Goal: Navigation & Orientation: Locate item on page

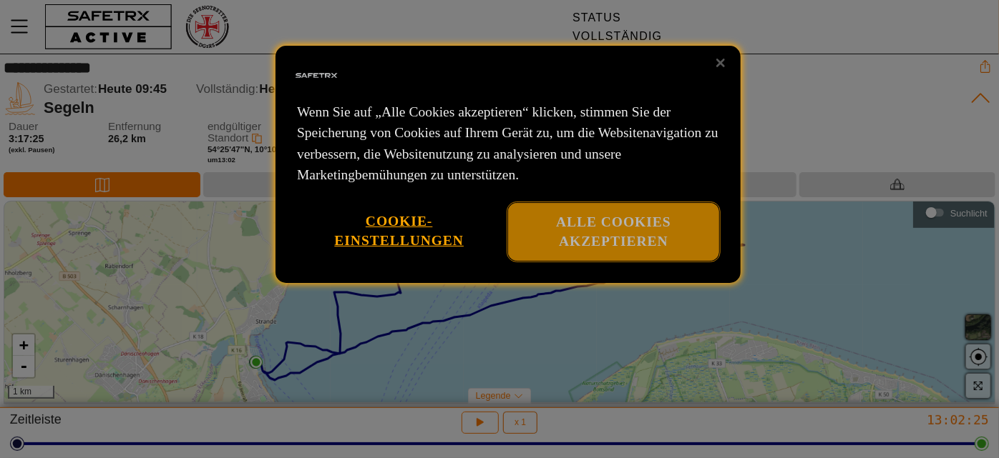
click at [602, 240] on font "Alle Cookies akzeptieren" at bounding box center [613, 232] width 115 height 34
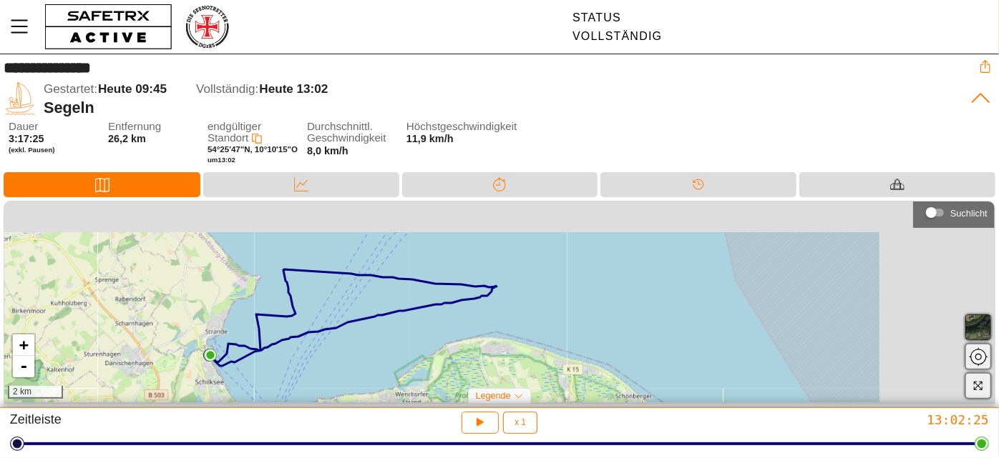
drag, startPoint x: 587, startPoint y: 283, endPoint x: 396, endPoint y: 317, distance: 194.0
click at [416, 318] on icon at bounding box center [353, 318] width 287 height 97
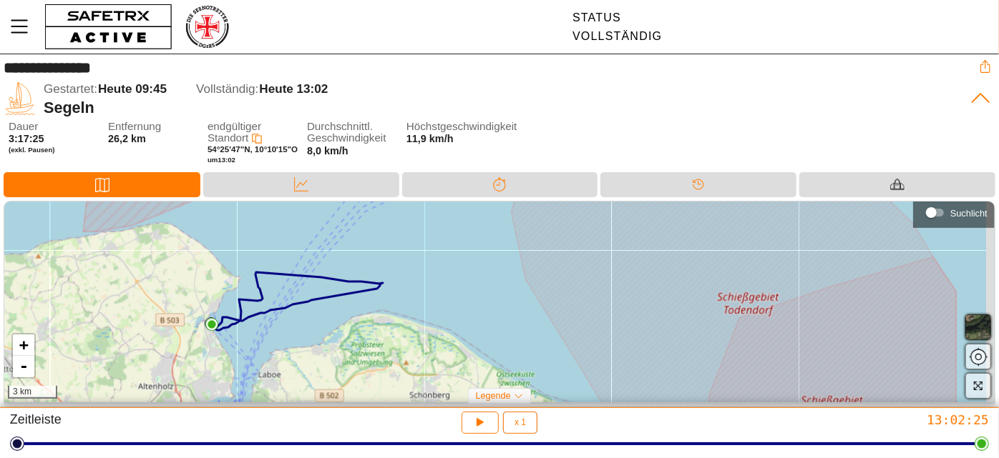
drag, startPoint x: 373, startPoint y: 321, endPoint x: 315, endPoint y: 310, distance: 58.4
click at [315, 310] on div "+ - 3 km" at bounding box center [499, 303] width 990 height 202
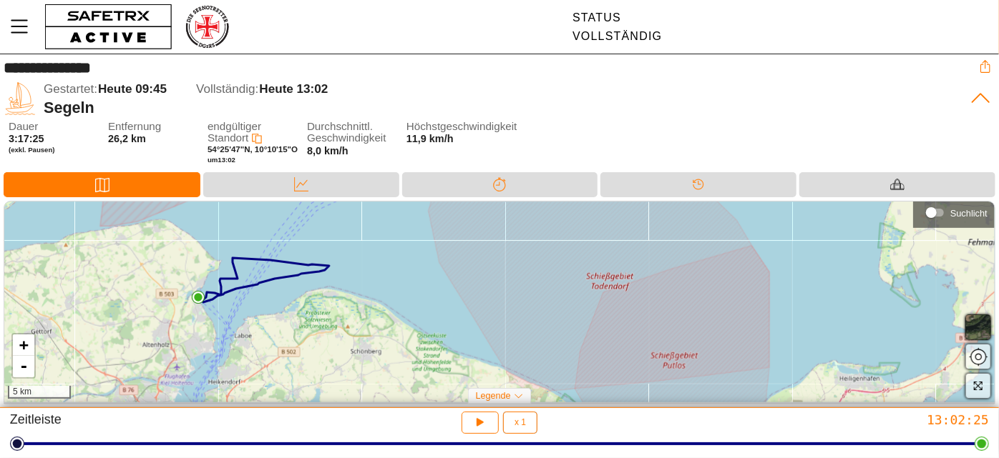
drag, startPoint x: 322, startPoint y: 324, endPoint x: 284, endPoint y: 304, distance: 42.9
click at [284, 304] on div "+ - 5 km" at bounding box center [499, 303] width 990 height 202
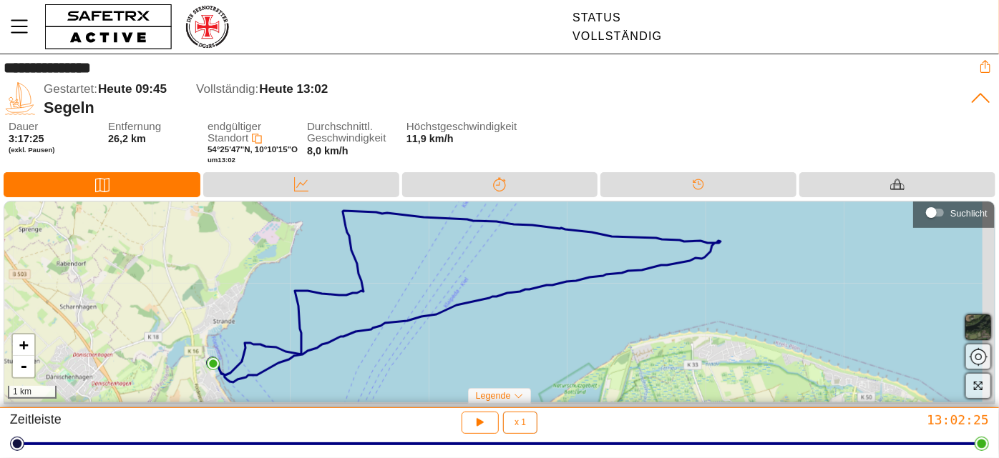
drag, startPoint x: 496, startPoint y: 308, endPoint x: 463, endPoint y: 306, distance: 33.0
click at [463, 306] on div "+ - 1 km" at bounding box center [499, 303] width 990 height 202
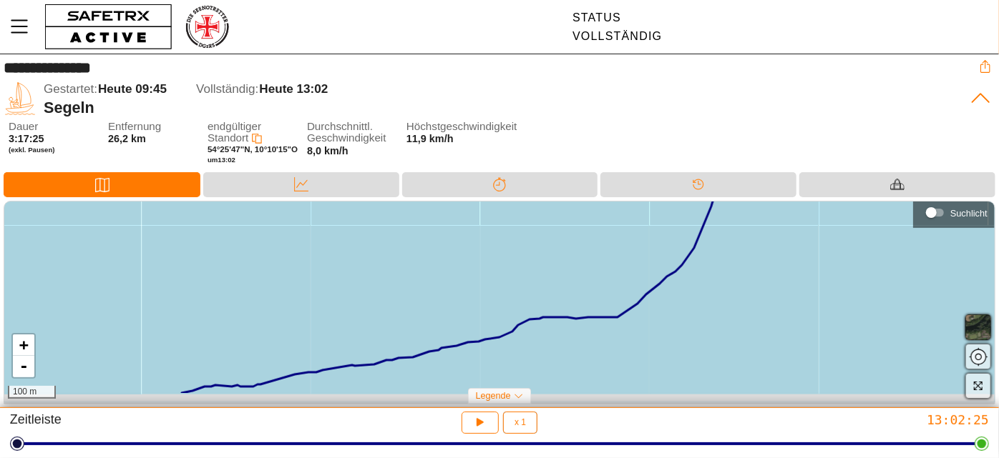
drag, startPoint x: 529, startPoint y: 320, endPoint x: 629, endPoint y: 277, distance: 108.6
click at [659, 298] on div "+ - 100 m" at bounding box center [499, 303] width 990 height 202
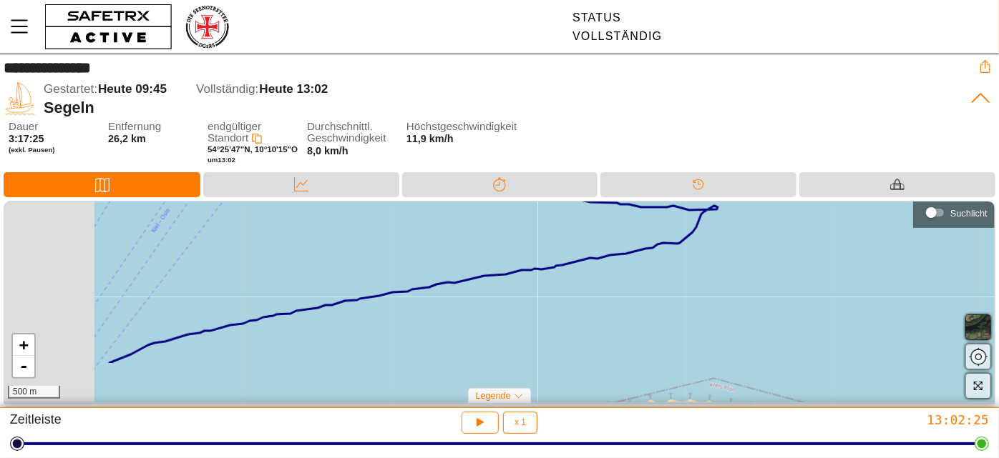
drag, startPoint x: 471, startPoint y: 313, endPoint x: 608, endPoint y: 259, distance: 147.7
click at [608, 259] on div "+ - 500 m" at bounding box center [499, 303] width 990 height 202
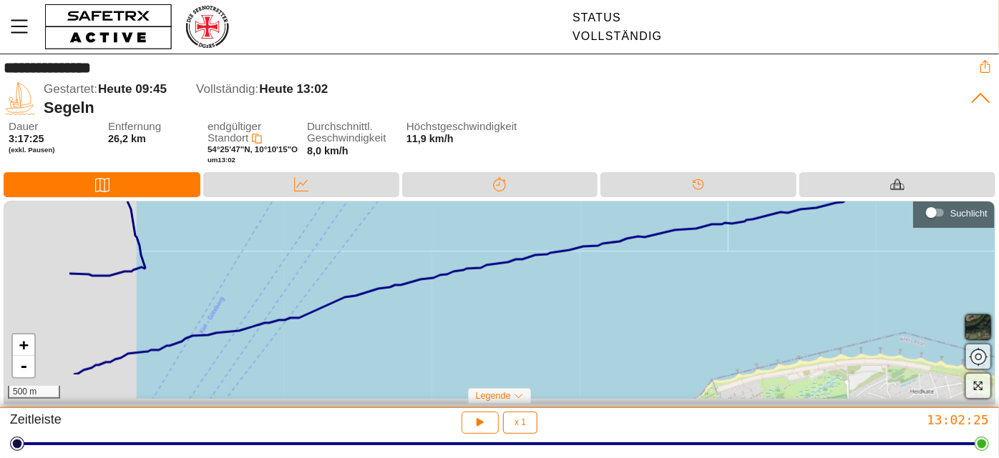
drag, startPoint x: 418, startPoint y: 305, endPoint x: 583, endPoint y: 266, distance: 169.7
click at [583, 266] on div "+ - 500 m" at bounding box center [499, 303] width 990 height 202
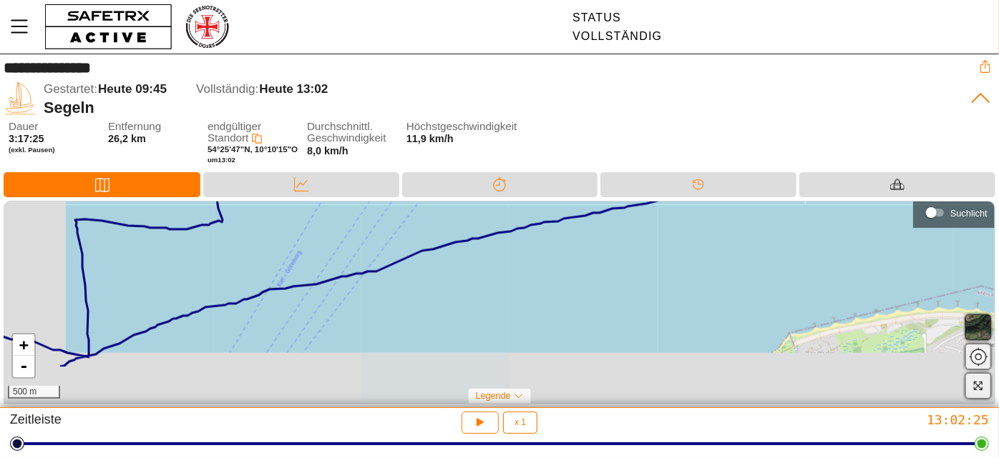
drag, startPoint x: 547, startPoint y: 273, endPoint x: 642, endPoint y: 235, distance: 101.5
click at [642, 235] on div "+ - 500 m" at bounding box center [499, 303] width 990 height 202
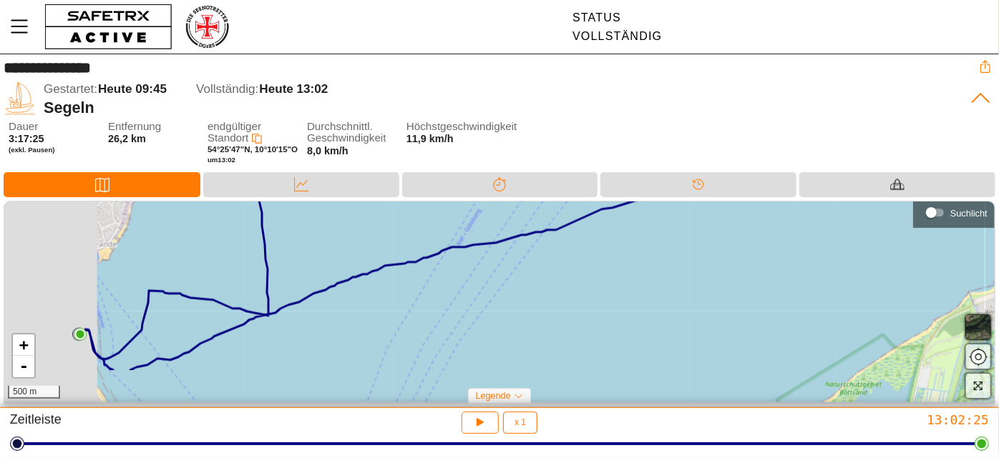
drag, startPoint x: 450, startPoint y: 289, endPoint x: 565, endPoint y: 258, distance: 119.4
click at [565, 258] on div "+ - 500 m" at bounding box center [499, 303] width 990 height 202
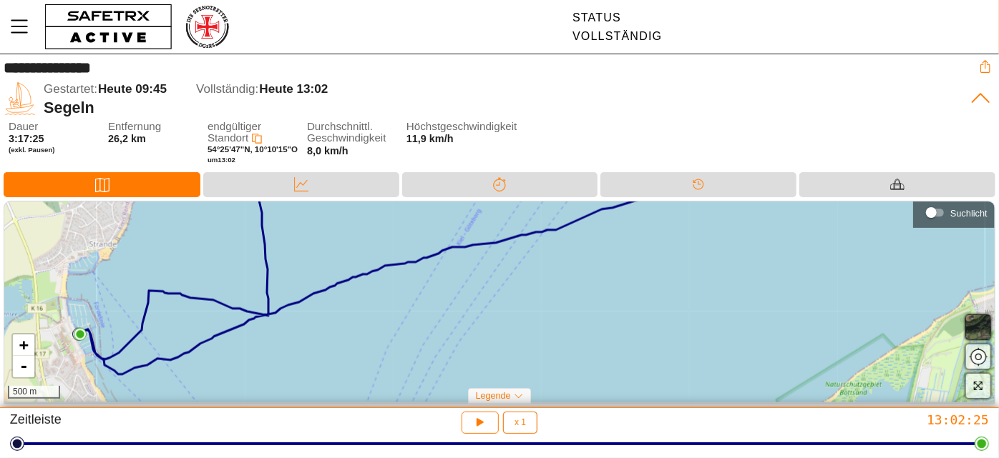
click at [436, 295] on div "+ - 500 m" at bounding box center [499, 303] width 990 height 202
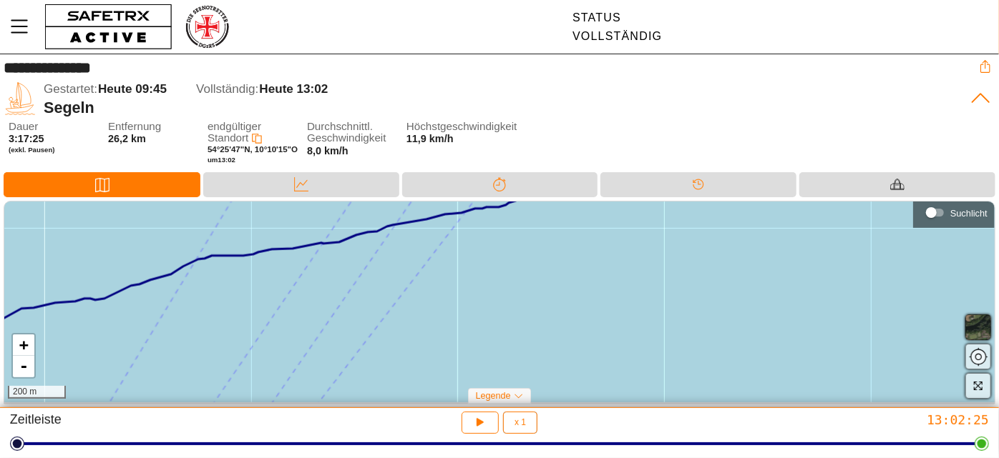
drag, startPoint x: 534, startPoint y: 288, endPoint x: 525, endPoint y: 308, distance: 22.7
click at [525, 308] on div "+ - 200 m" at bounding box center [499, 303] width 990 height 202
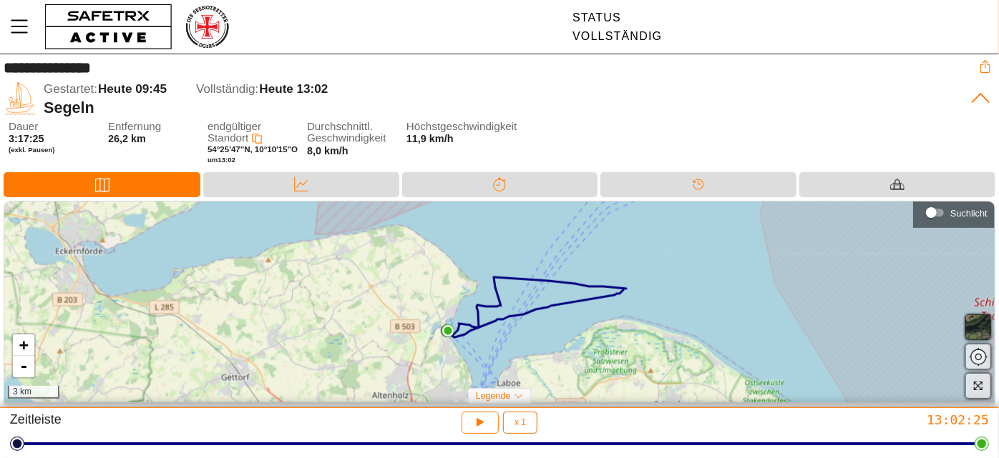
drag, startPoint x: 622, startPoint y: 313, endPoint x: 584, endPoint y: 351, distance: 54.1
click at [584, 351] on div "+ - 3 km" at bounding box center [499, 303] width 990 height 202
click at [973, 389] on icon "button" at bounding box center [977, 386] width 11 height 11
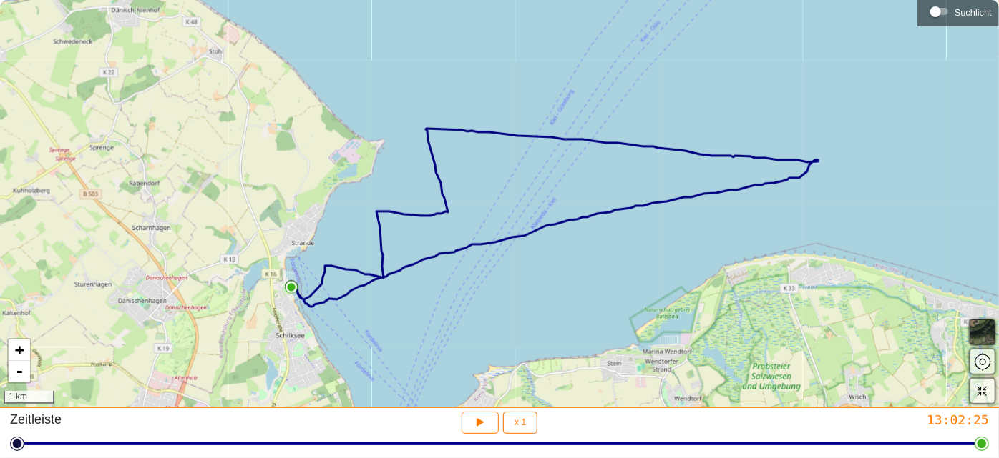
drag, startPoint x: 791, startPoint y: 280, endPoint x: 738, endPoint y: 265, distance: 55.0
click at [738, 265] on div "+ - 1 km" at bounding box center [499, 204] width 999 height 408
